Goal: Navigation & Orientation: Find specific page/section

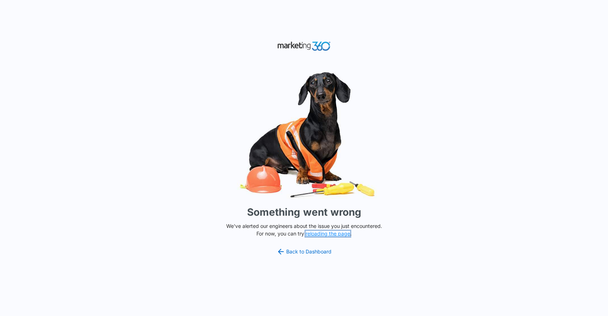
click at [348, 233] on button "reloading the page" at bounding box center [328, 234] width 45 height 6
click at [335, 235] on button "reloading the page" at bounding box center [328, 234] width 45 height 6
